Goal: Task Accomplishment & Management: Complete application form

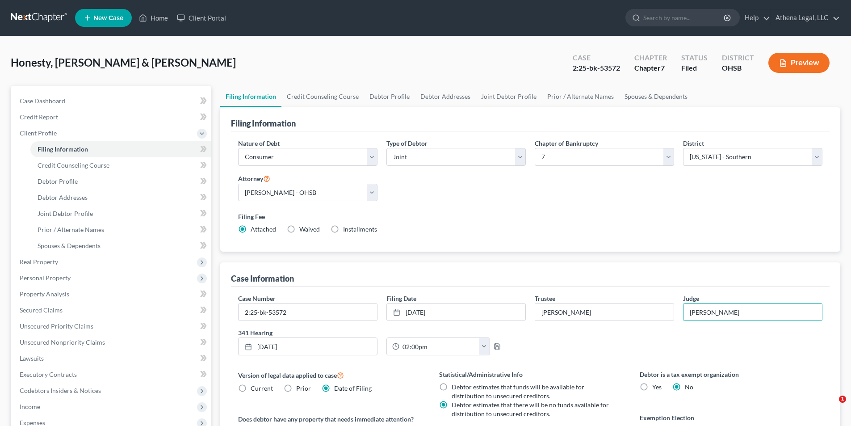
select select "1"
select select "0"
select select "62"
select select "0"
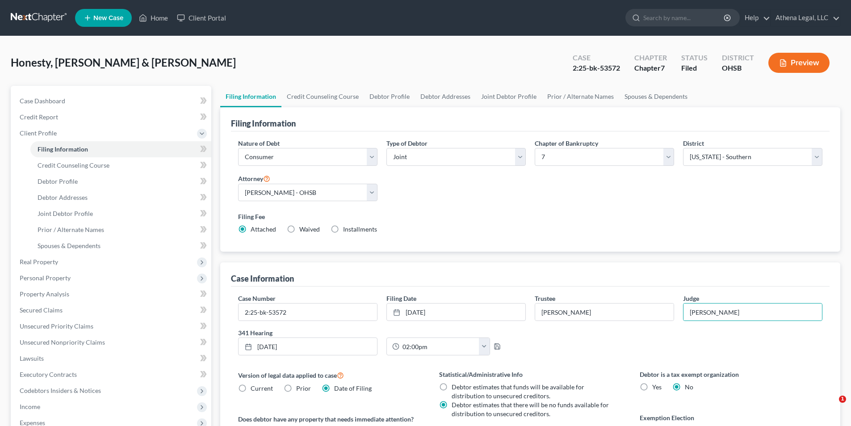
select select "36"
click at [35, 257] on span "Real Property" at bounding box center [112, 262] width 199 height 16
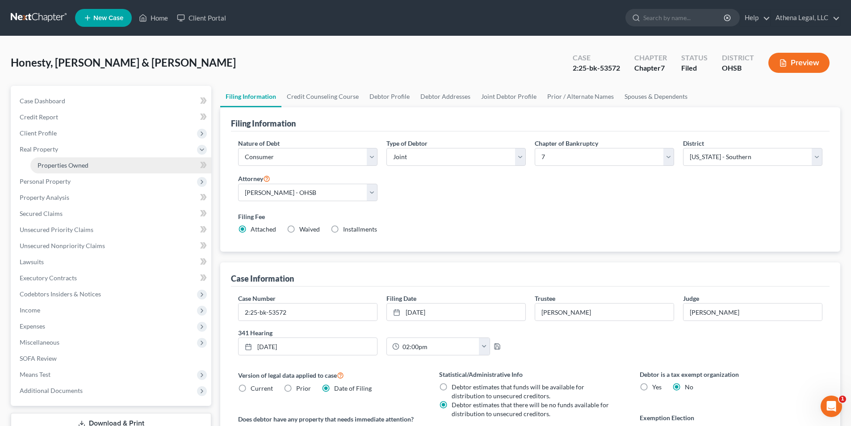
click at [66, 163] on span "Properties Owned" at bounding box center [63, 165] width 51 height 8
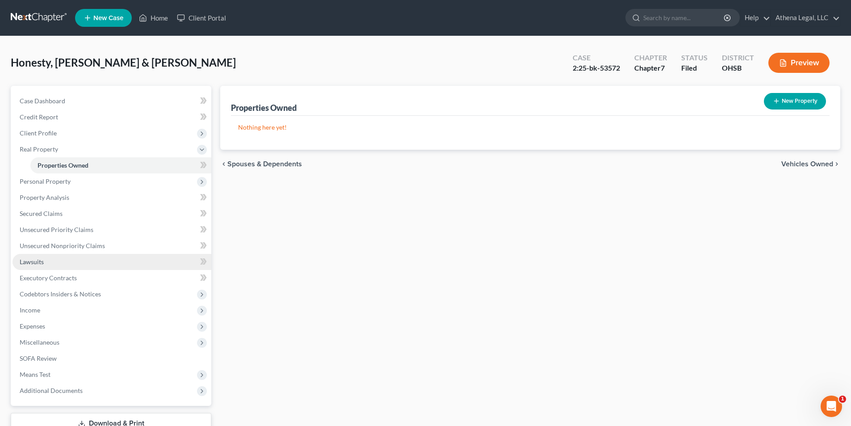
click at [39, 264] on span "Lawsuits" at bounding box center [32, 262] width 24 height 8
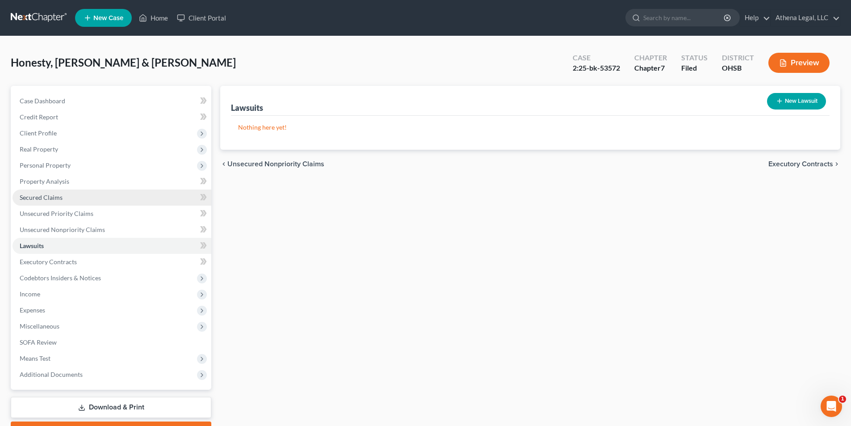
click at [59, 198] on span "Secured Claims" at bounding box center [41, 198] width 43 height 8
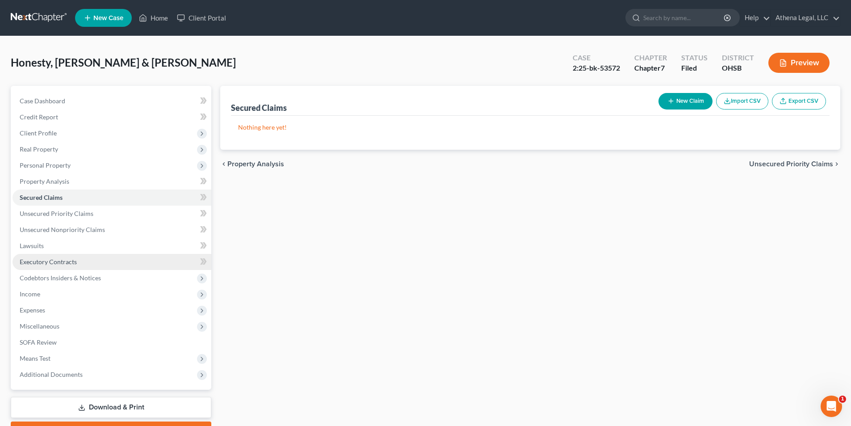
click at [72, 259] on span "Executory Contracts" at bounding box center [48, 262] width 57 height 8
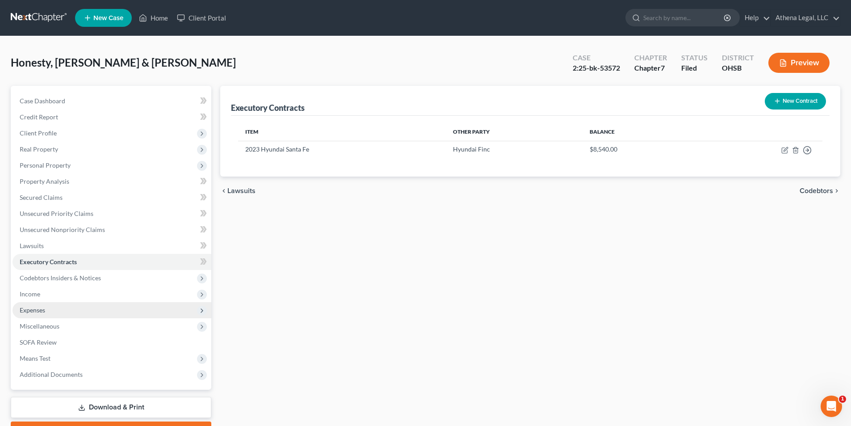
scroll to position [45, 0]
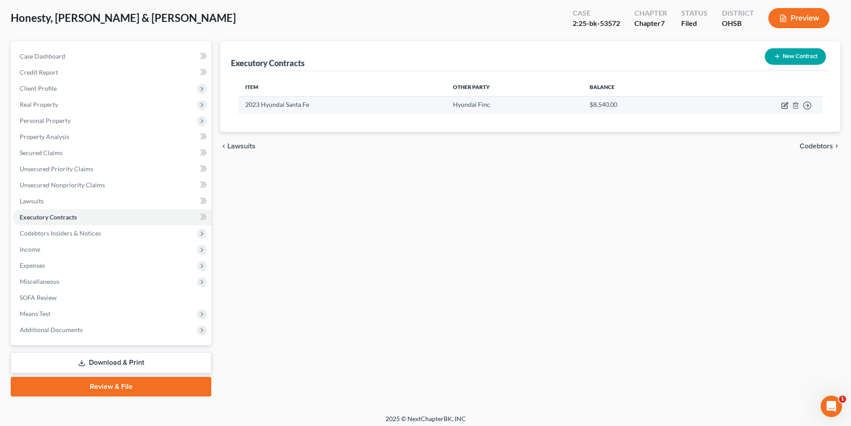
click at [783, 105] on icon "button" at bounding box center [785, 105] width 7 height 7
select select "3"
select select "4"
select select "2"
select select "1"
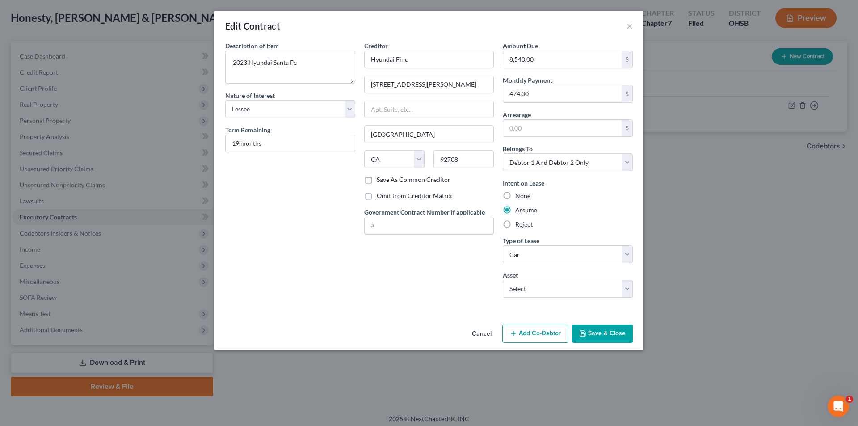
drag, startPoint x: 485, startPoint y: 336, endPoint x: 115, endPoint y: 286, distance: 372.9
click at [485, 336] on button "Cancel" at bounding box center [482, 334] width 34 height 18
